Goal: Information Seeking & Learning: Find specific fact

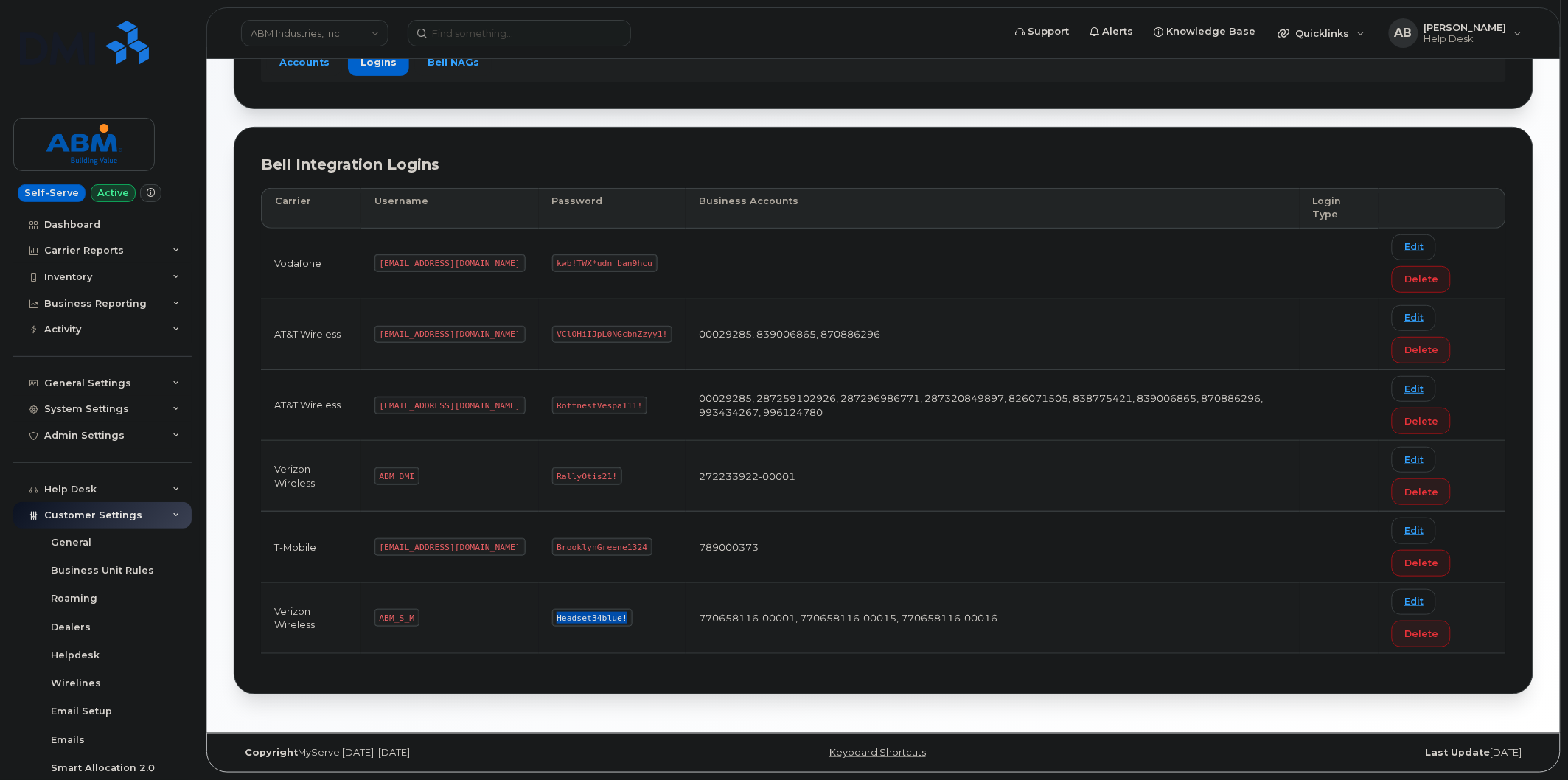
scroll to position [167, 0]
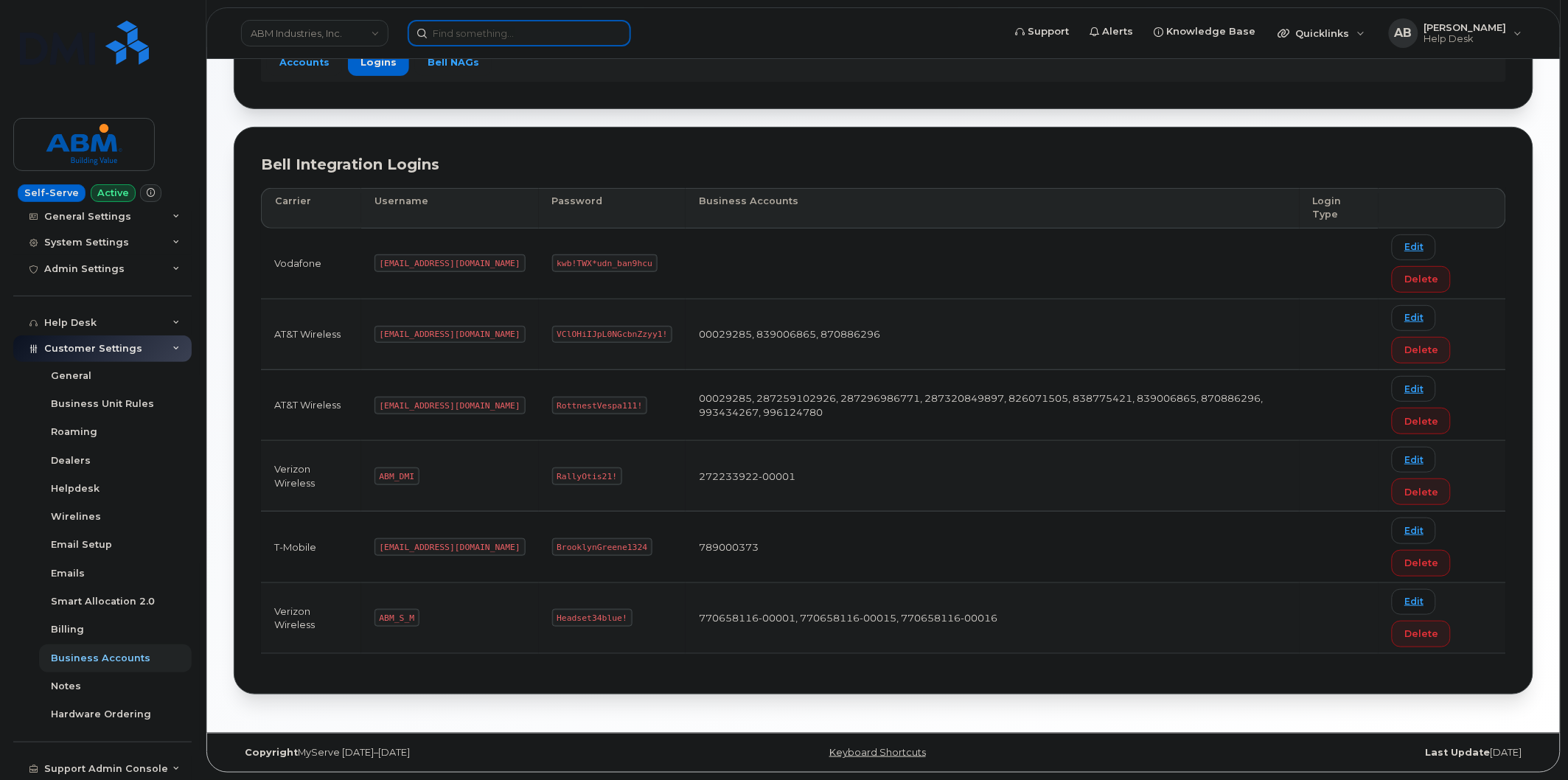
click at [489, 41] on input at bounding box center [519, 32] width 223 height 26
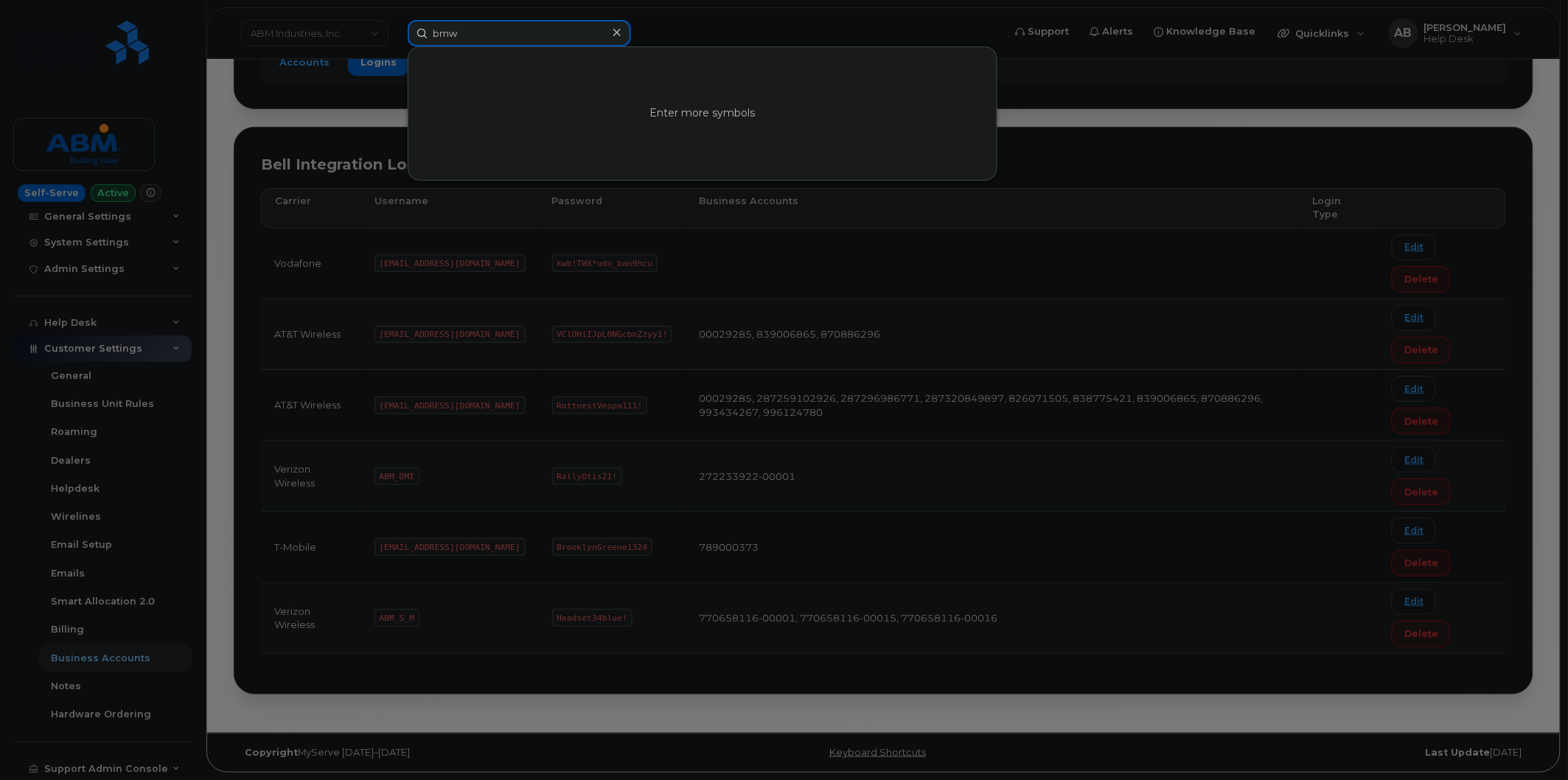
type input "bmw"
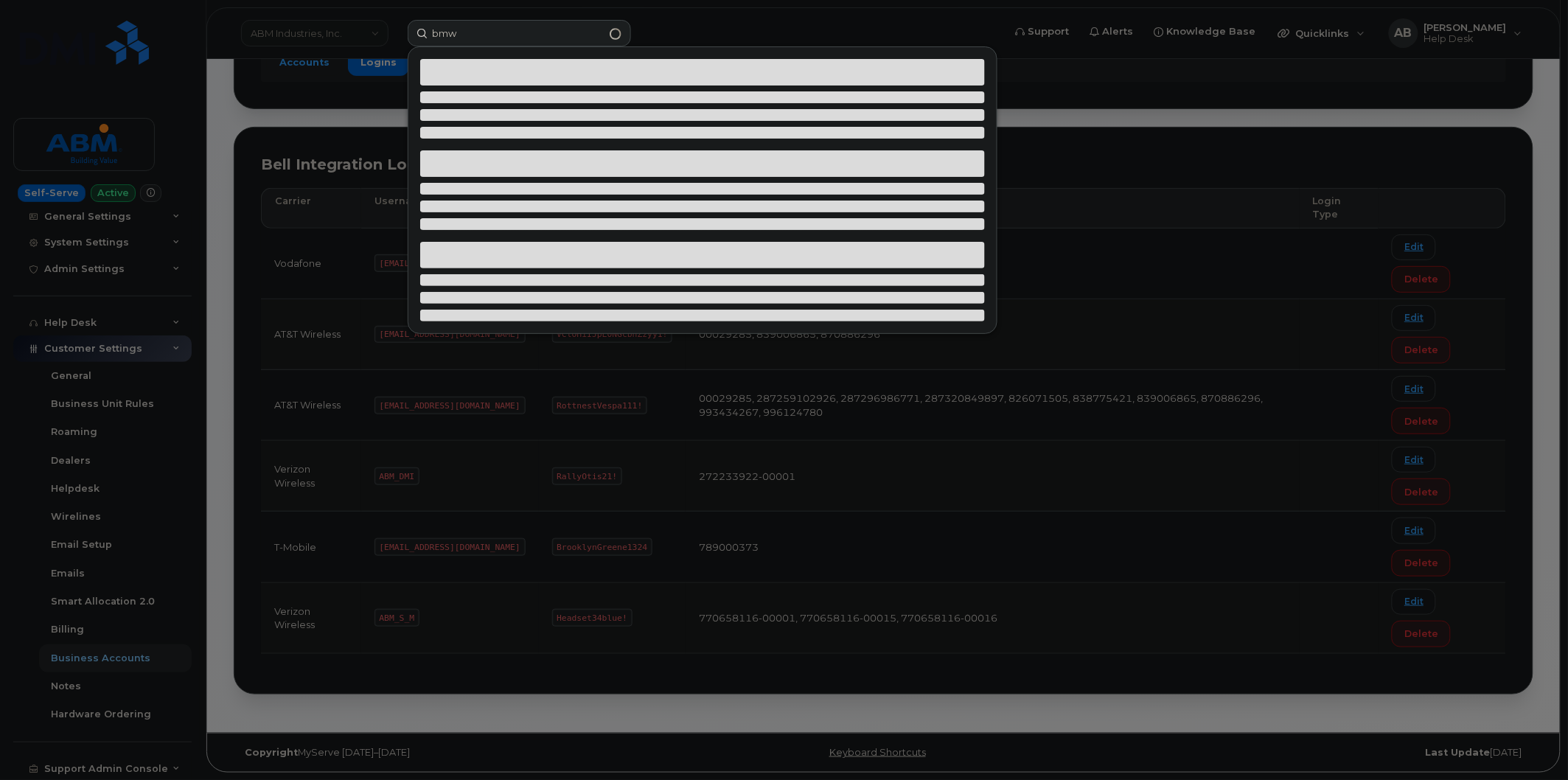
click at [304, 27] on div at bounding box center [784, 390] width 1568 height 780
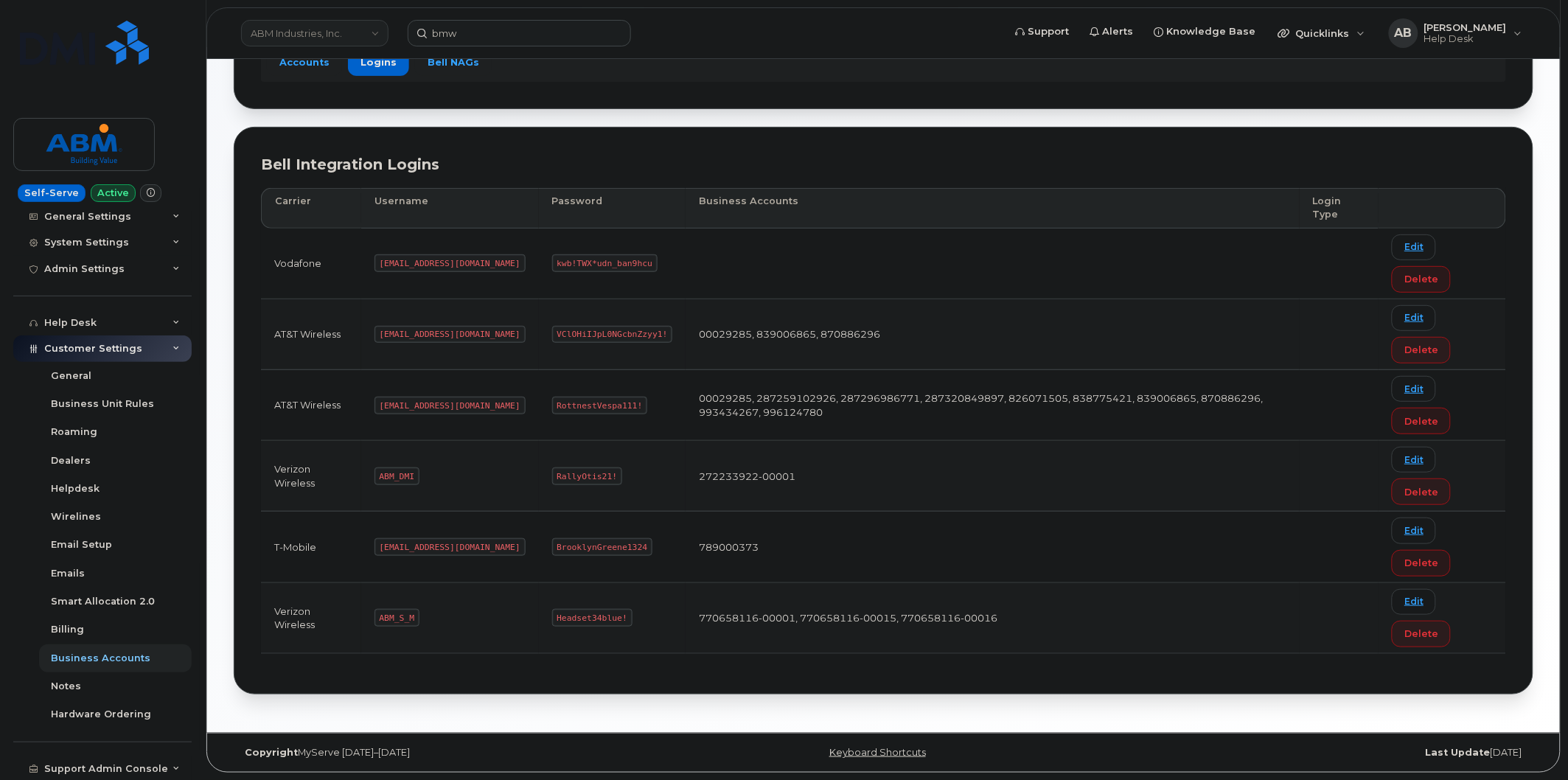
click at [337, 32] on link "ABM Industries, Inc." at bounding box center [314, 32] width 147 height 26
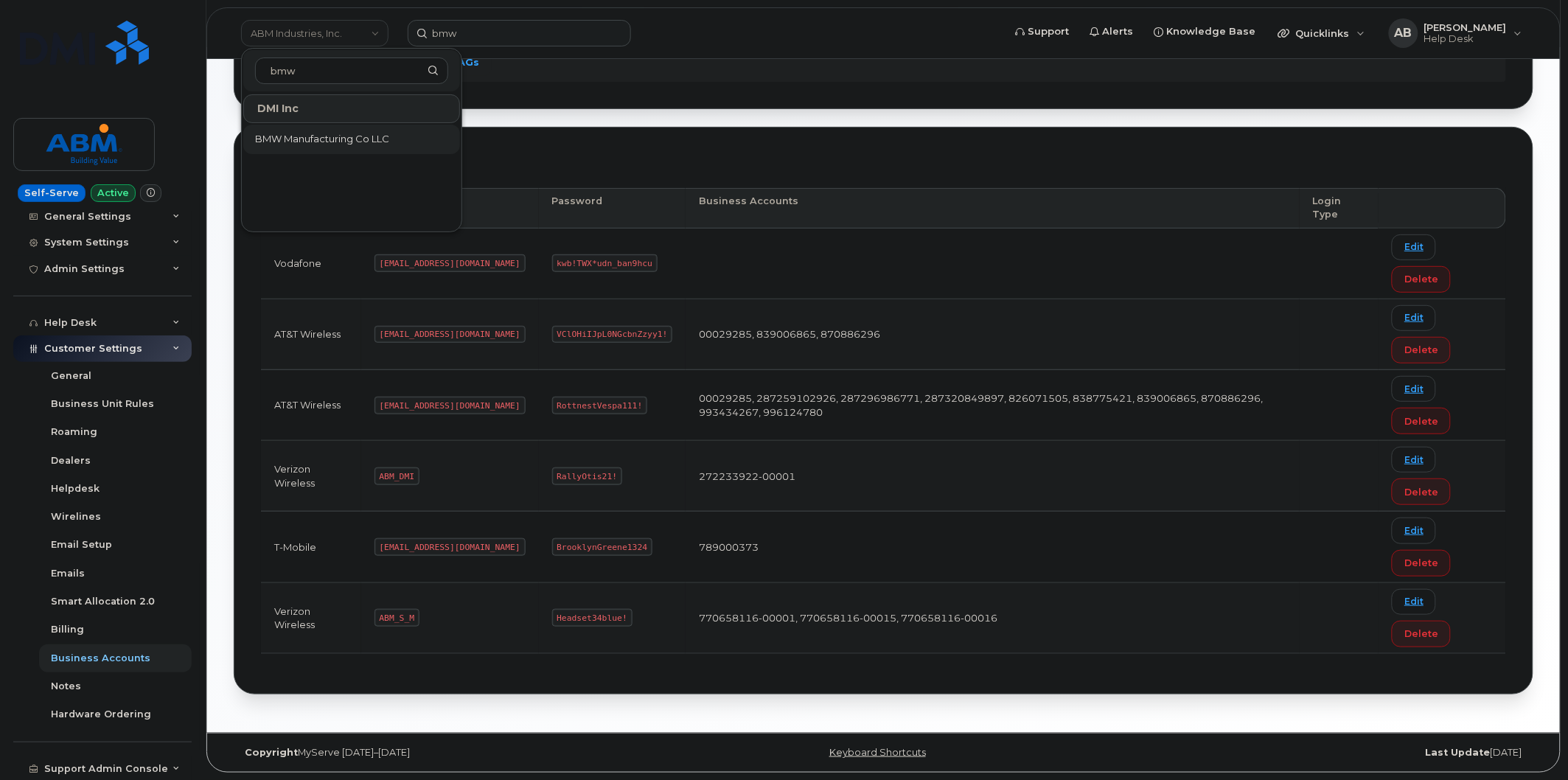
type input "bmw"
click at [344, 142] on span "BMW Manufacturing Co LLC" at bounding box center [323, 138] width 135 height 15
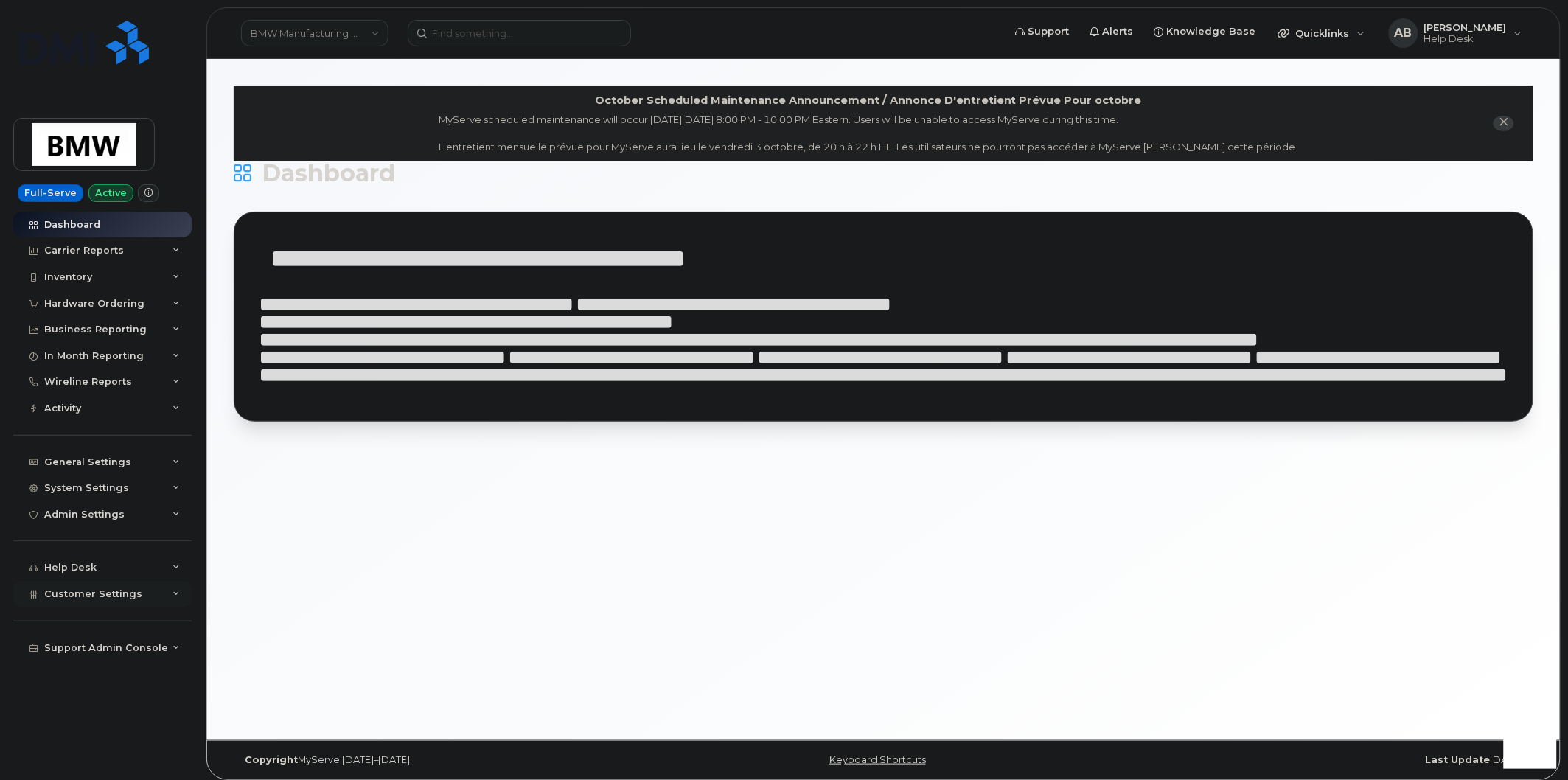
click at [171, 600] on div "Customer Settings" at bounding box center [102, 594] width 178 height 26
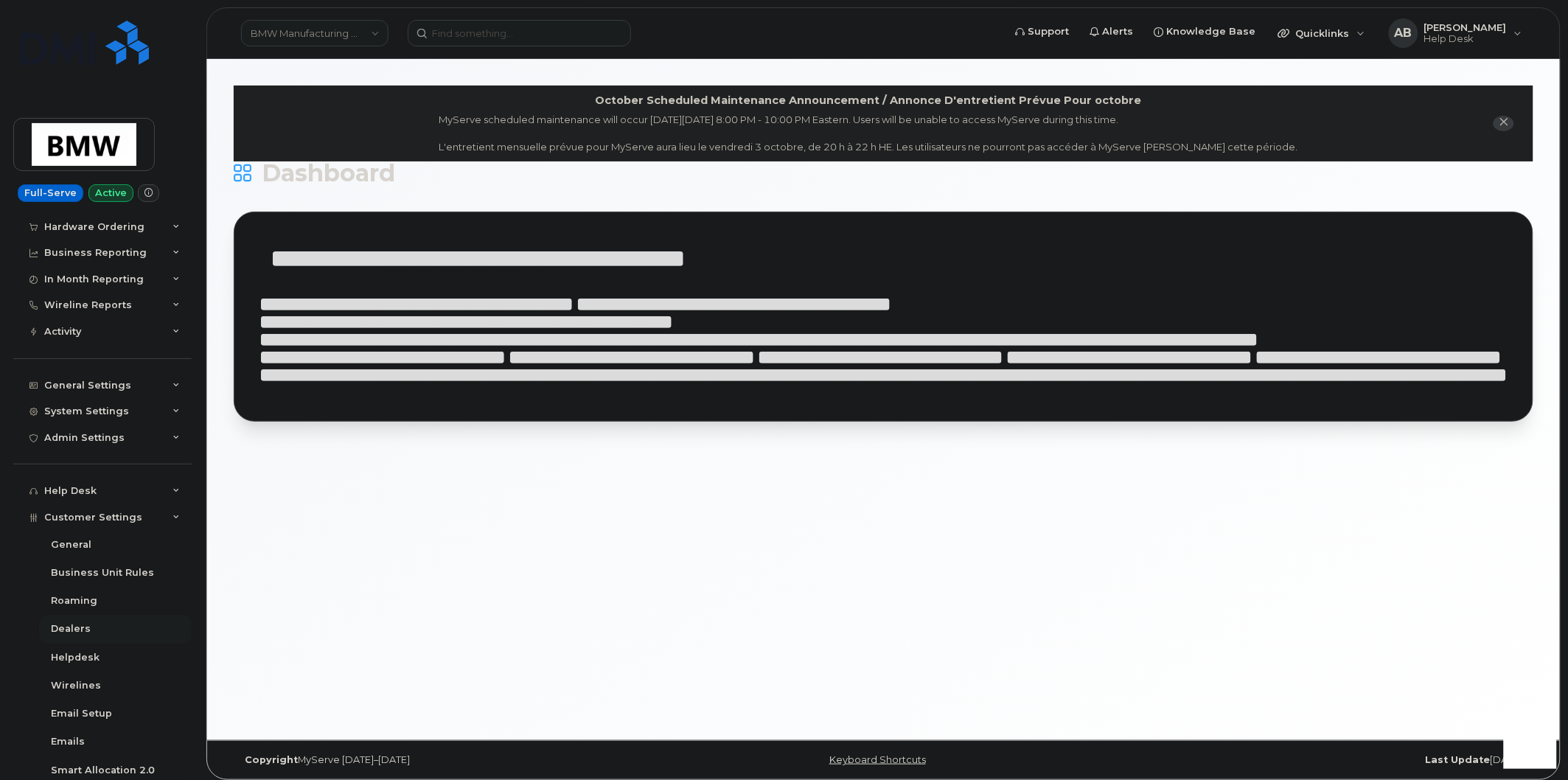
scroll to position [246, 0]
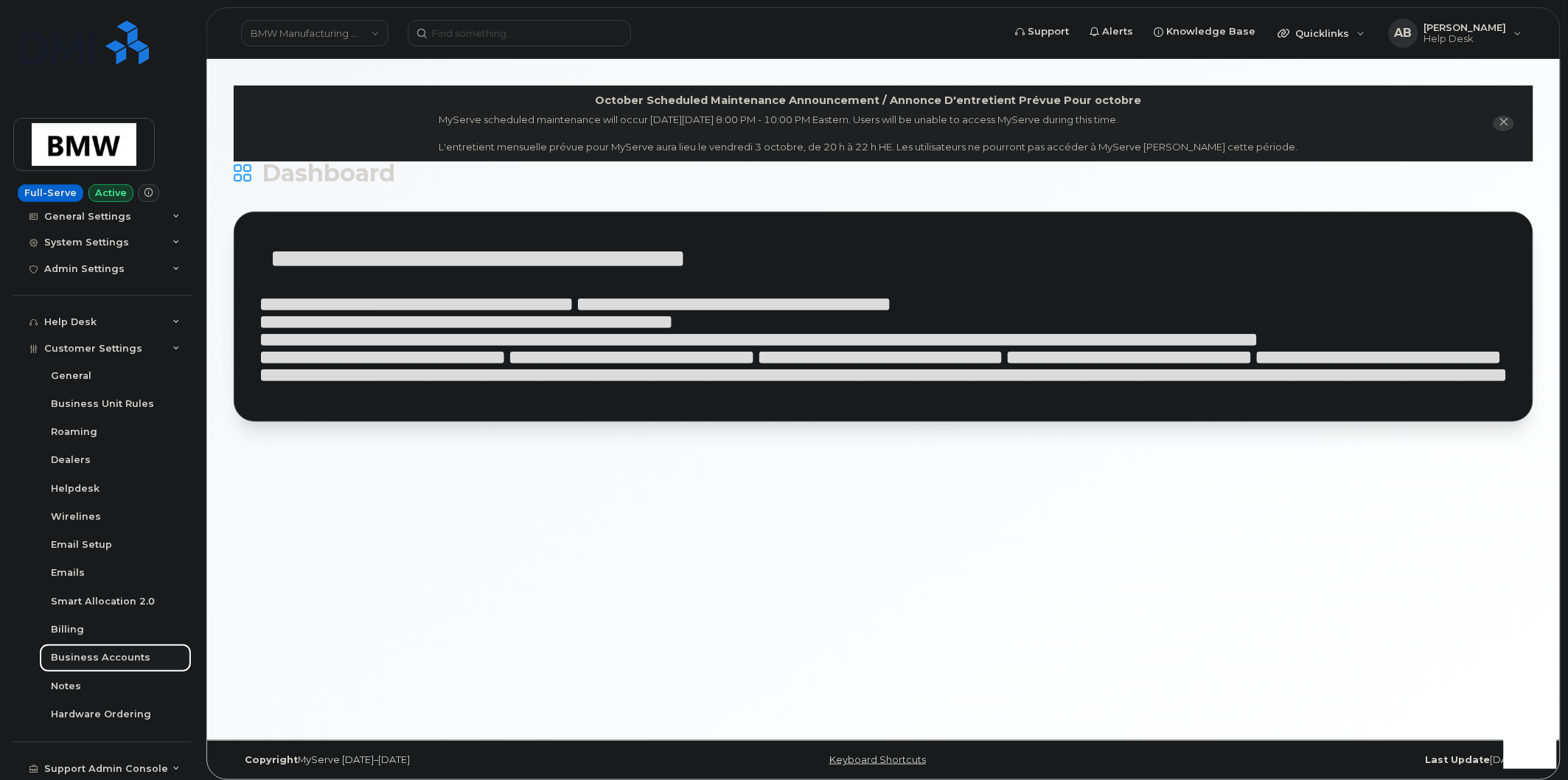
click at [114, 660] on div "Business Accounts" at bounding box center [100, 658] width 99 height 14
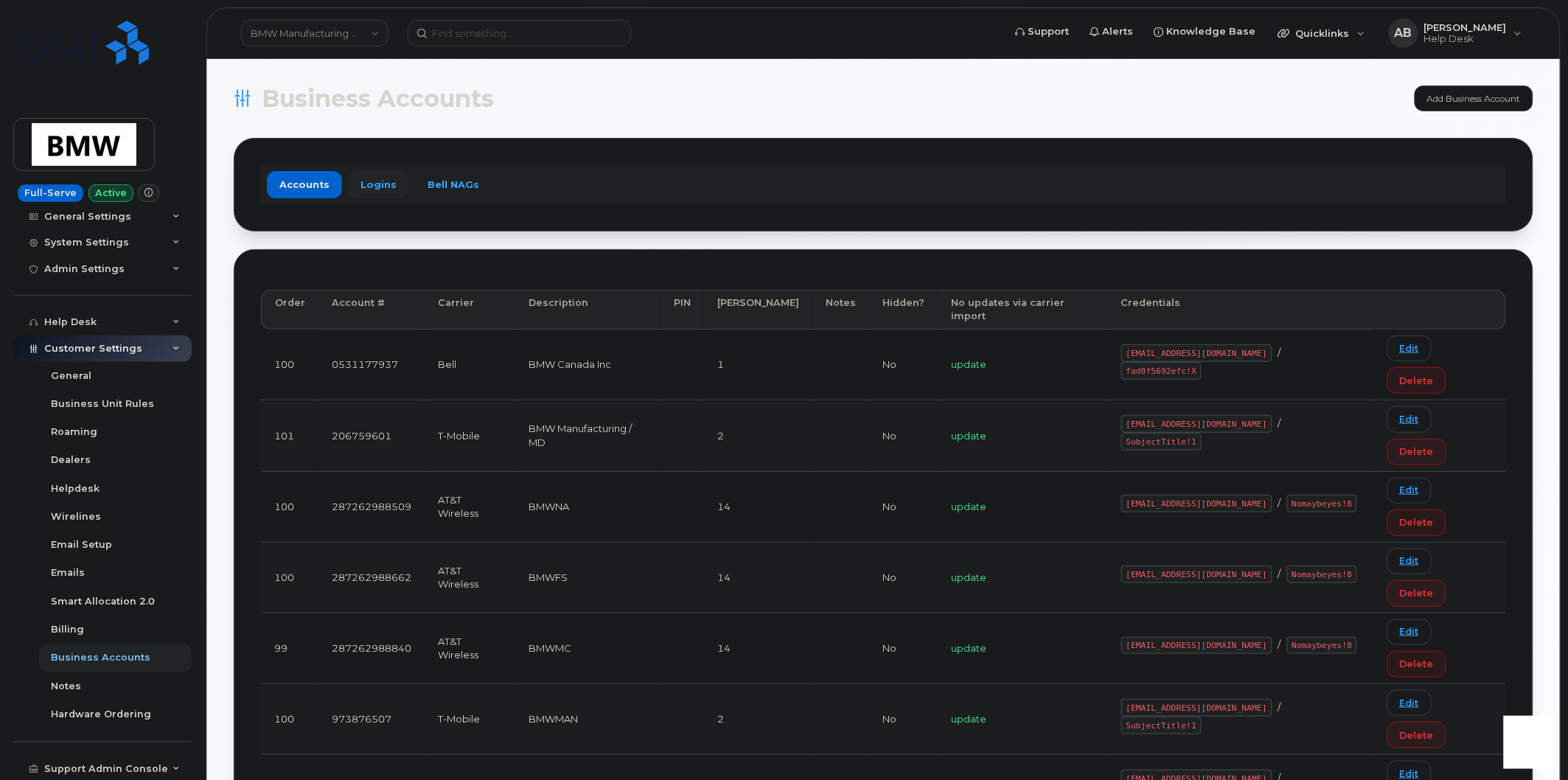
click at [386, 181] on link "Logins" at bounding box center [378, 183] width 61 height 26
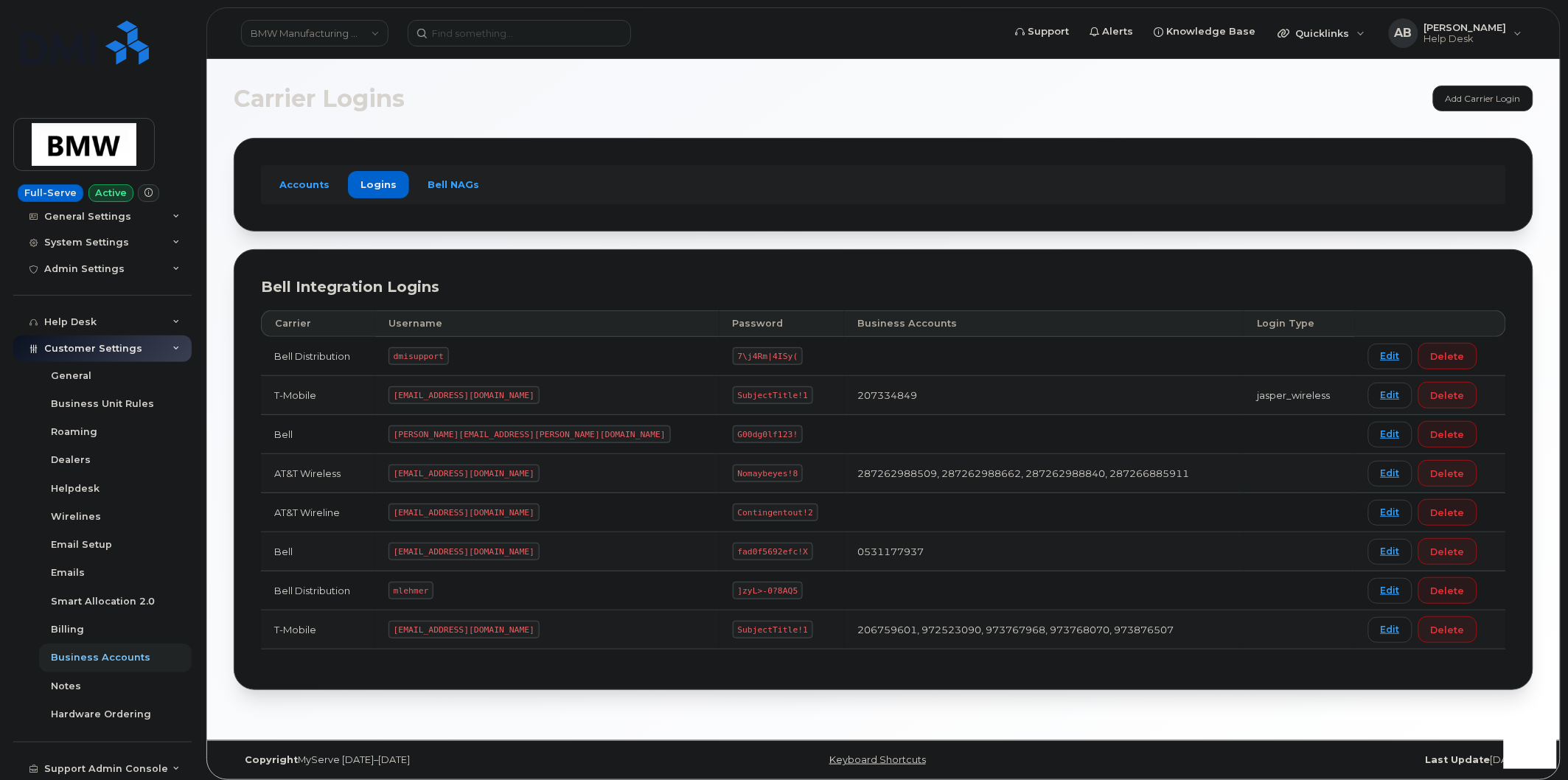
scroll to position [8, 0]
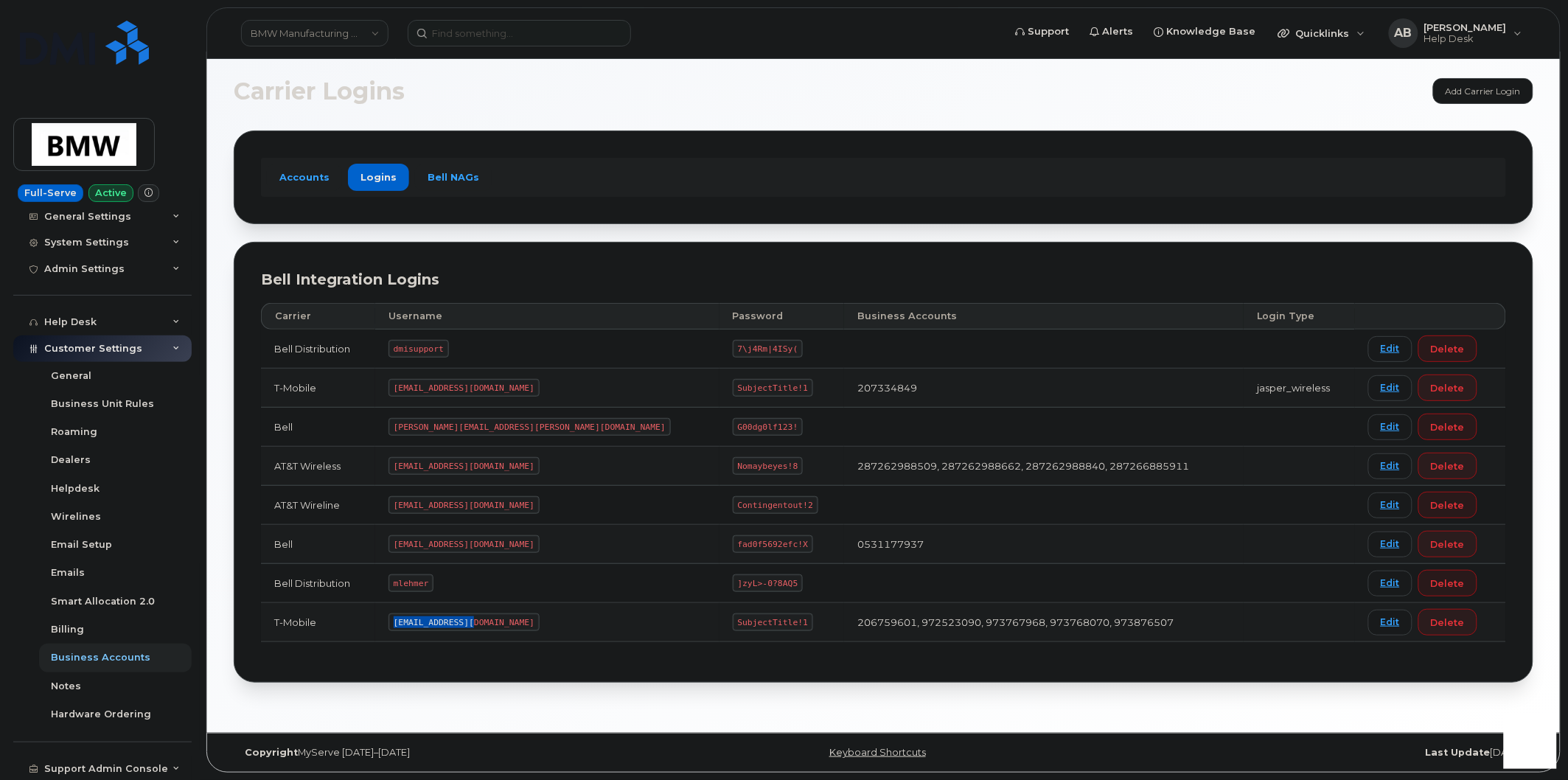
drag, startPoint x: 491, startPoint y: 624, endPoint x: 418, endPoint y: 621, distance: 73.1
click at [418, 621] on code "[EMAIL_ADDRESS][DOMAIN_NAME]" at bounding box center [463, 622] width 151 height 18
copy code "[EMAIL_ADDRESS][DOMAIN_NAME]"
drag, startPoint x: 659, startPoint y: 621, endPoint x: 596, endPoint y: 624, distance: 63.1
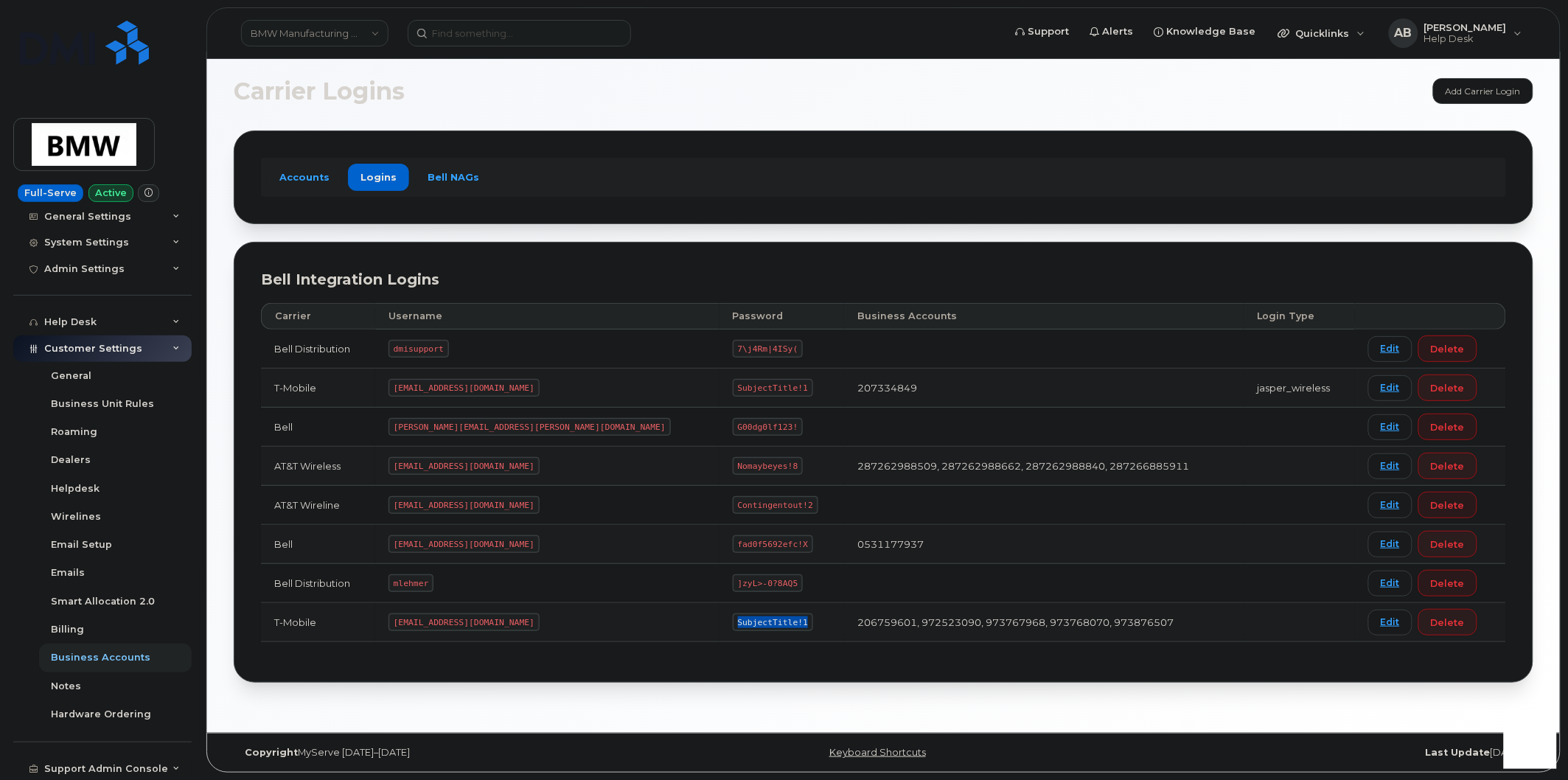
click at [733, 624] on code "SubjectTitle!1" at bounding box center [773, 622] width 80 height 18
copy code "SubjectTitle!1"
